Goal: Transaction & Acquisition: Purchase product/service

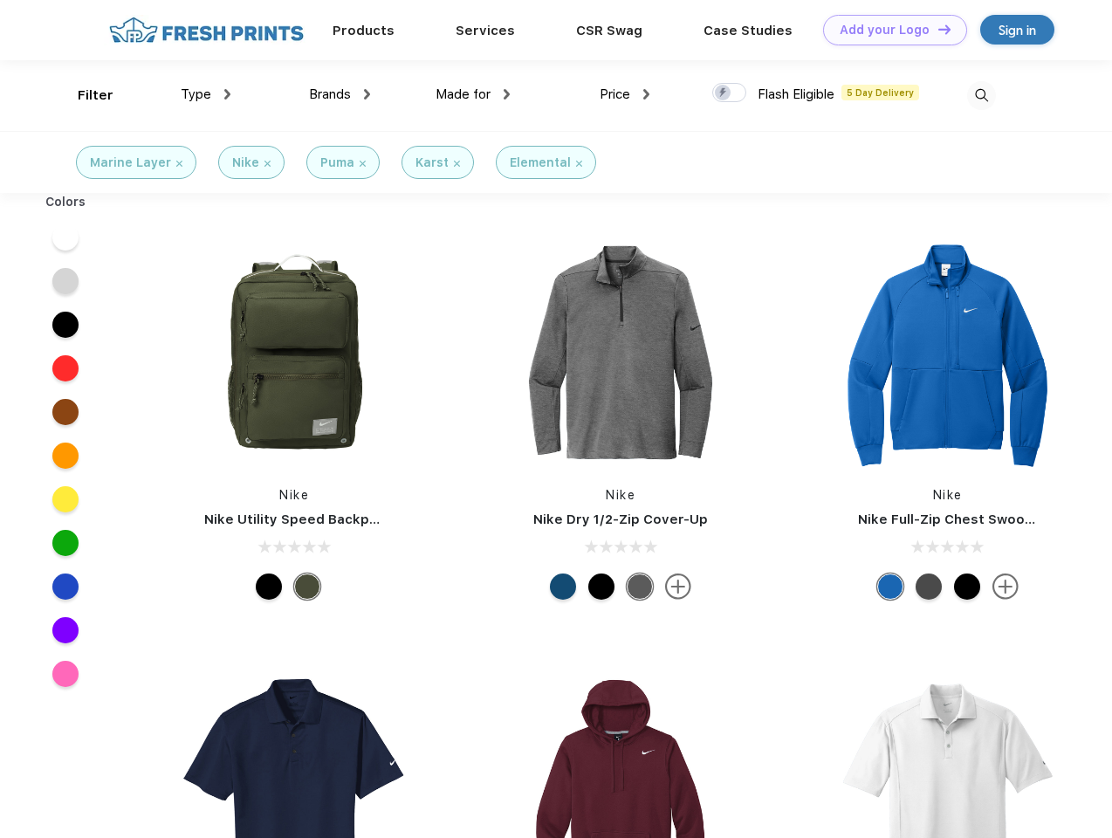
scroll to position [1, 0]
click at [888, 30] on link "Add your Logo Design Tool" at bounding box center [895, 30] width 144 height 31
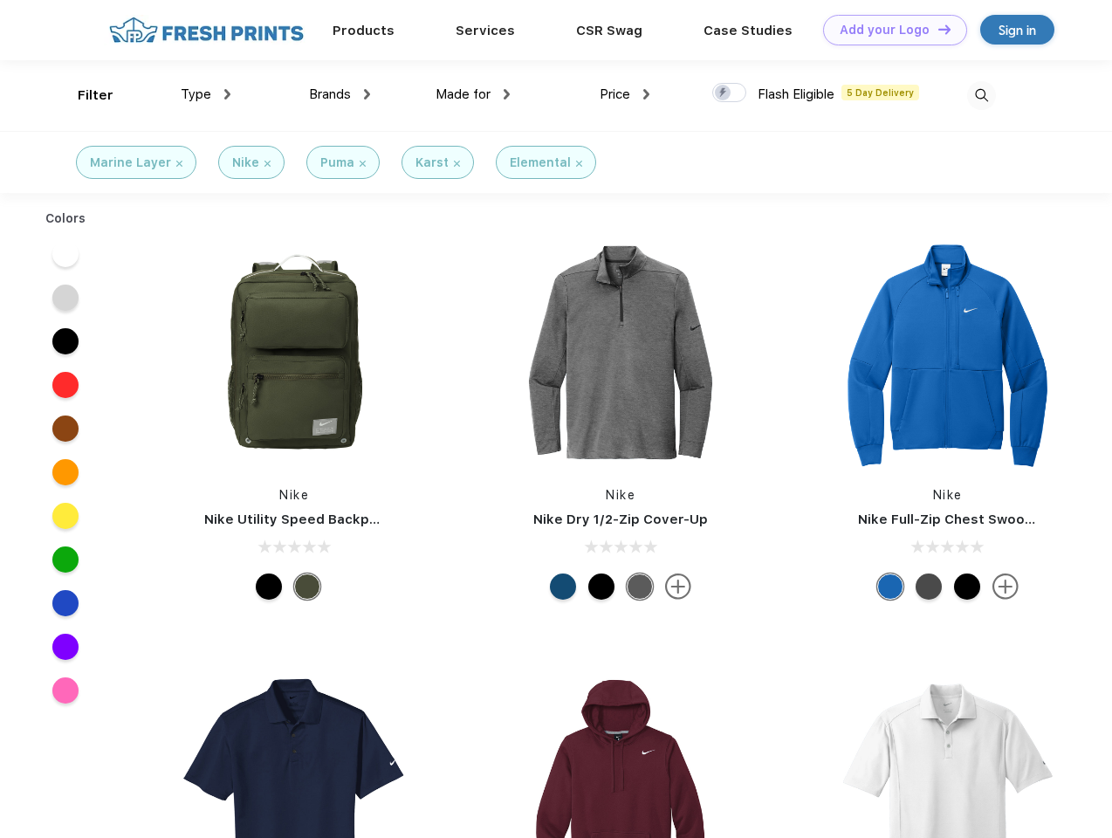
click at [0, 0] on div "Design Tool" at bounding box center [0, 0] width 0 height 0
click at [936, 29] on link "Add your Logo Design Tool" at bounding box center [895, 30] width 144 height 31
click at [84, 95] on div "Filter" at bounding box center [96, 96] width 36 height 20
click at [206, 94] on span "Type" at bounding box center [196, 94] width 31 height 16
click at [339, 94] on span "Brands" at bounding box center [330, 94] width 42 height 16
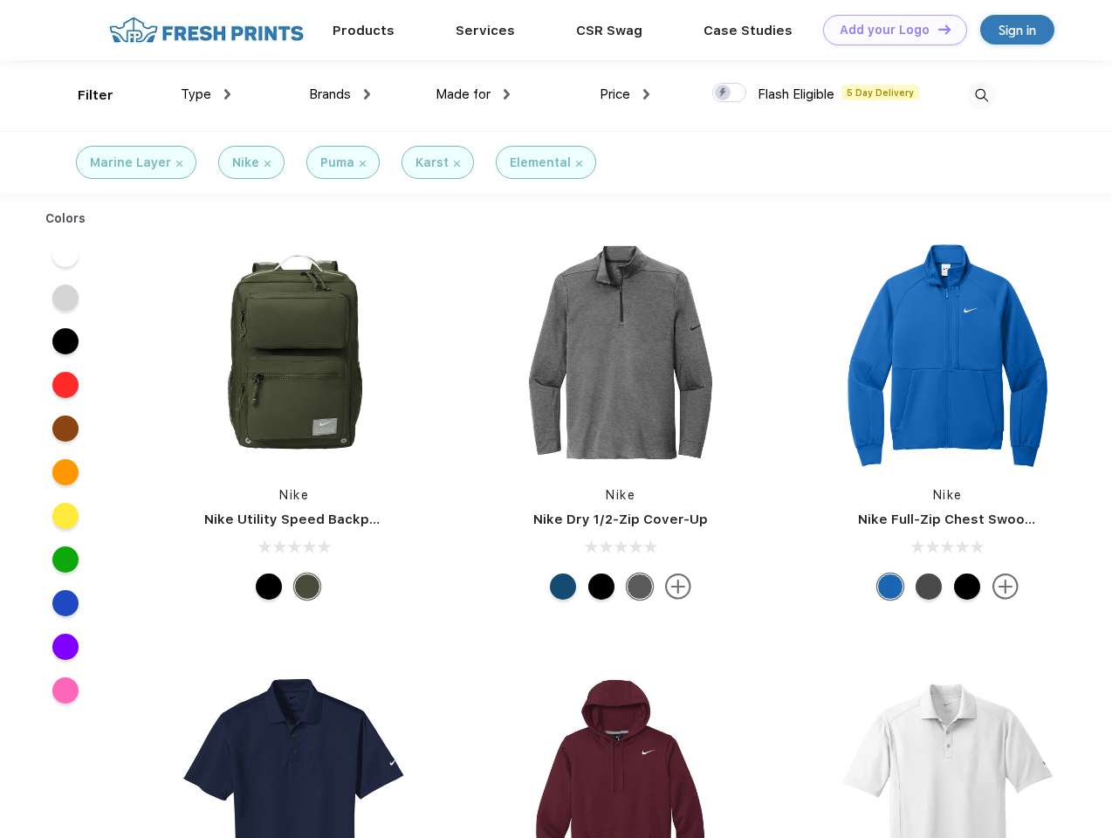
click at [473, 94] on span "Made for" at bounding box center [462, 94] width 55 height 16
click at [625, 94] on span "Price" at bounding box center [615, 94] width 31 height 16
click at [730, 93] on div at bounding box center [729, 92] width 34 height 19
click at [723, 93] on input "checkbox" at bounding box center [717, 87] width 11 height 11
click at [981, 95] on img at bounding box center [981, 95] width 29 height 29
